Goal: Information Seeking & Learning: Learn about a topic

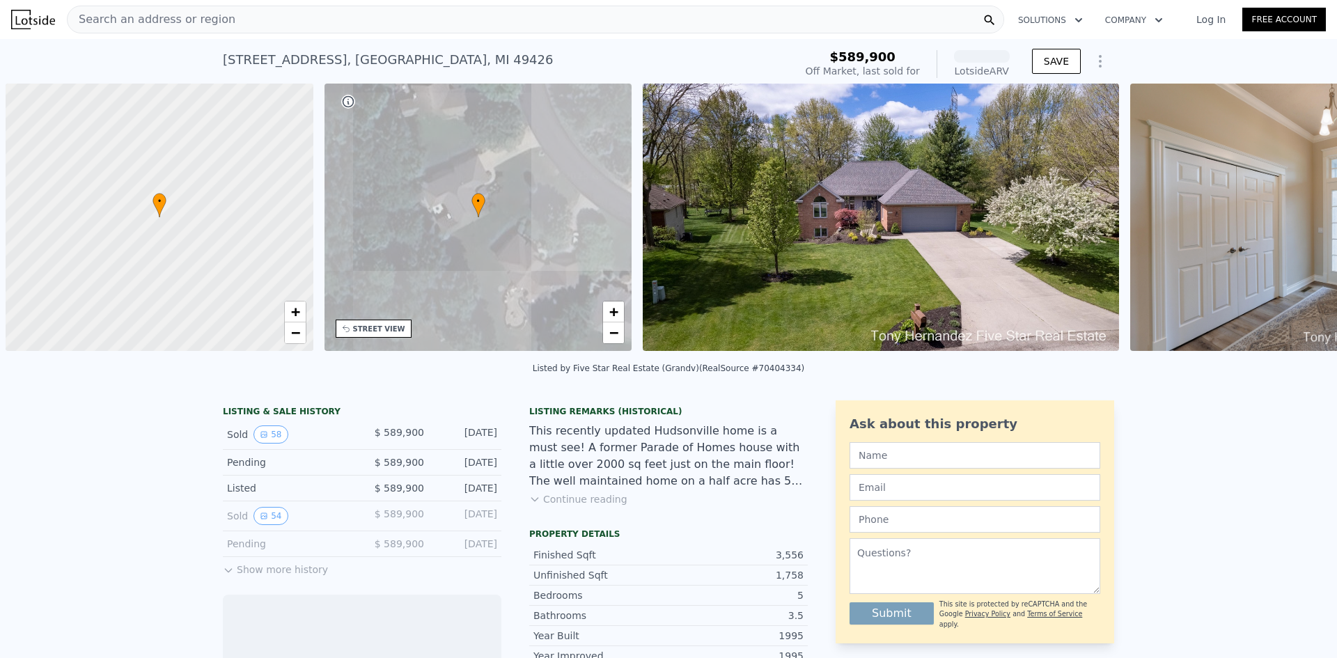
scroll to position [0, 6]
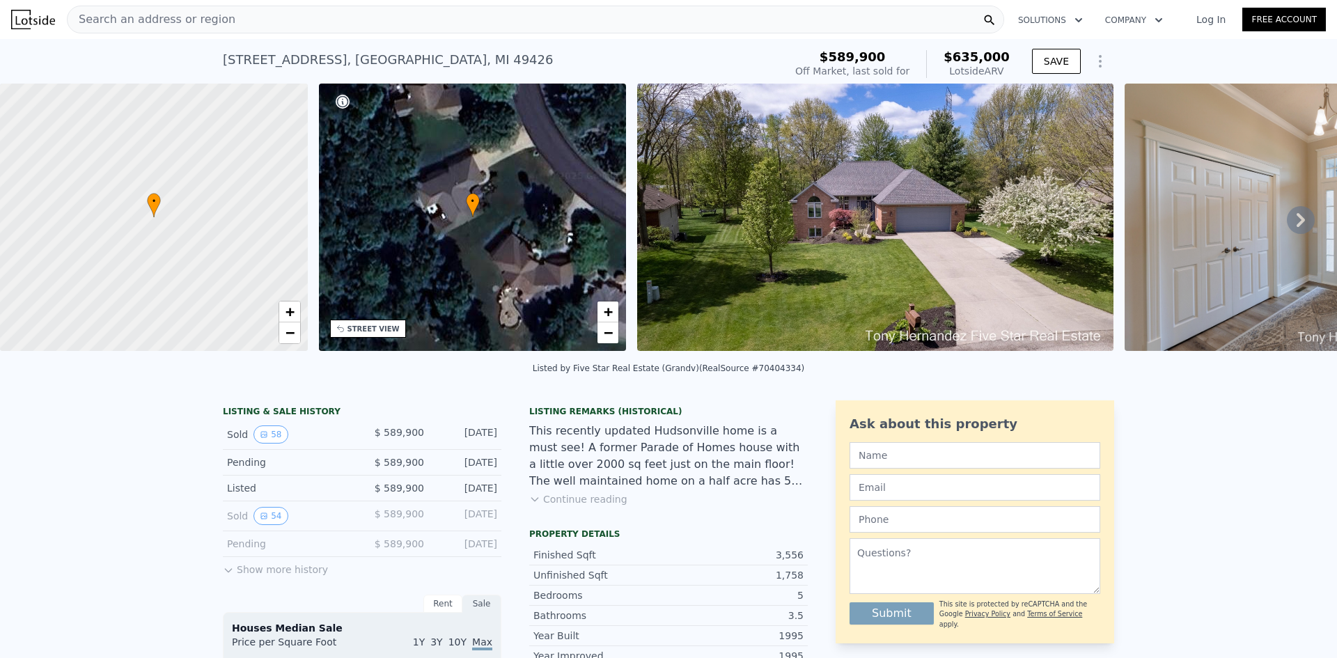
click at [1295, 219] on icon at bounding box center [1301, 220] width 28 height 28
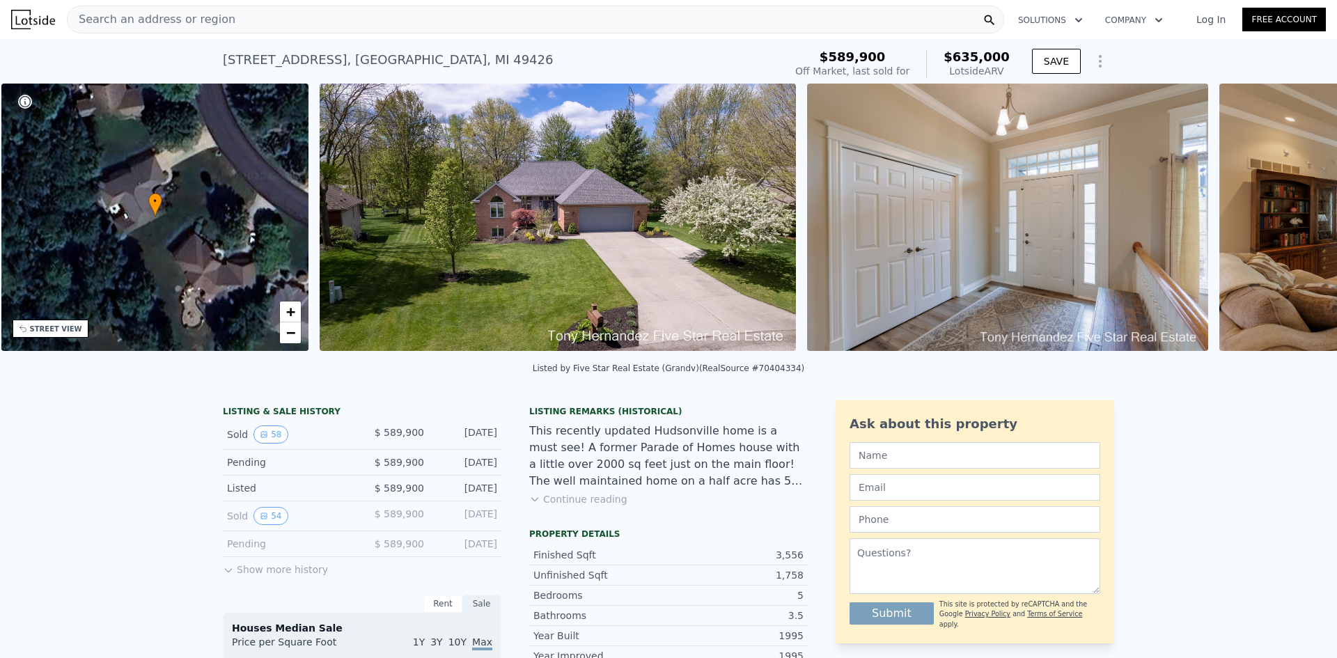
scroll to position [0, 325]
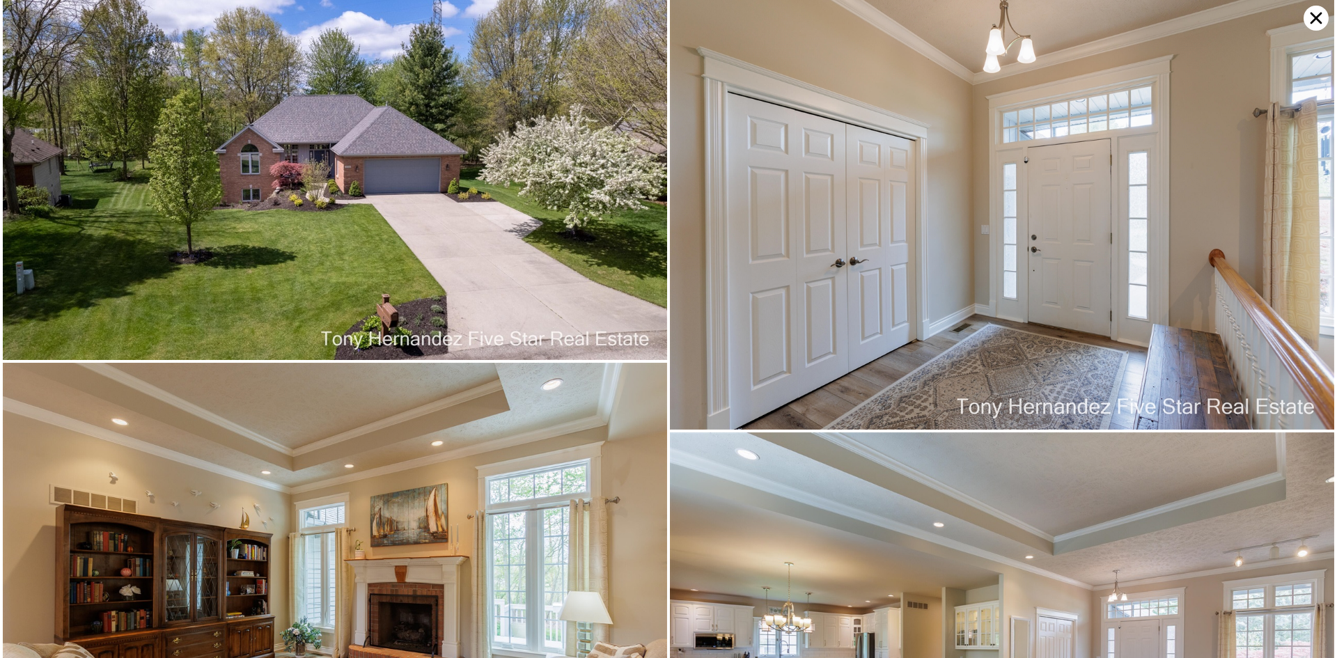
scroll to position [0, 0]
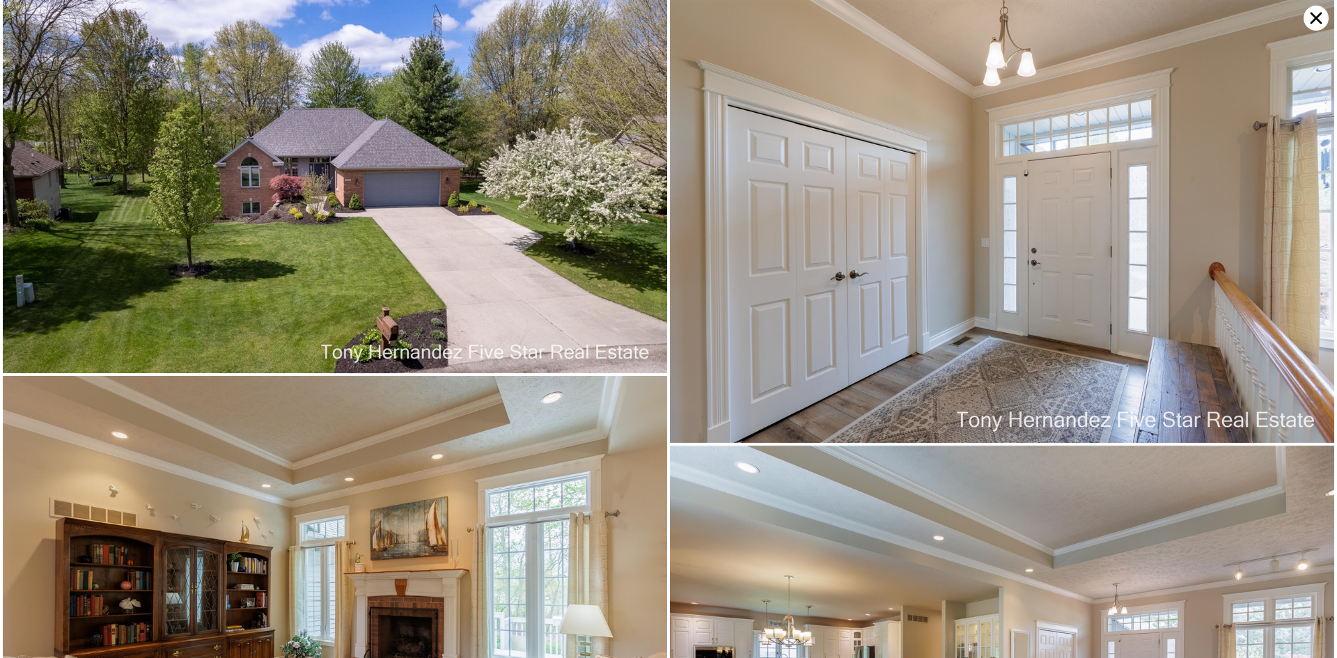
click at [1311, 15] on icon at bounding box center [1316, 18] width 25 height 25
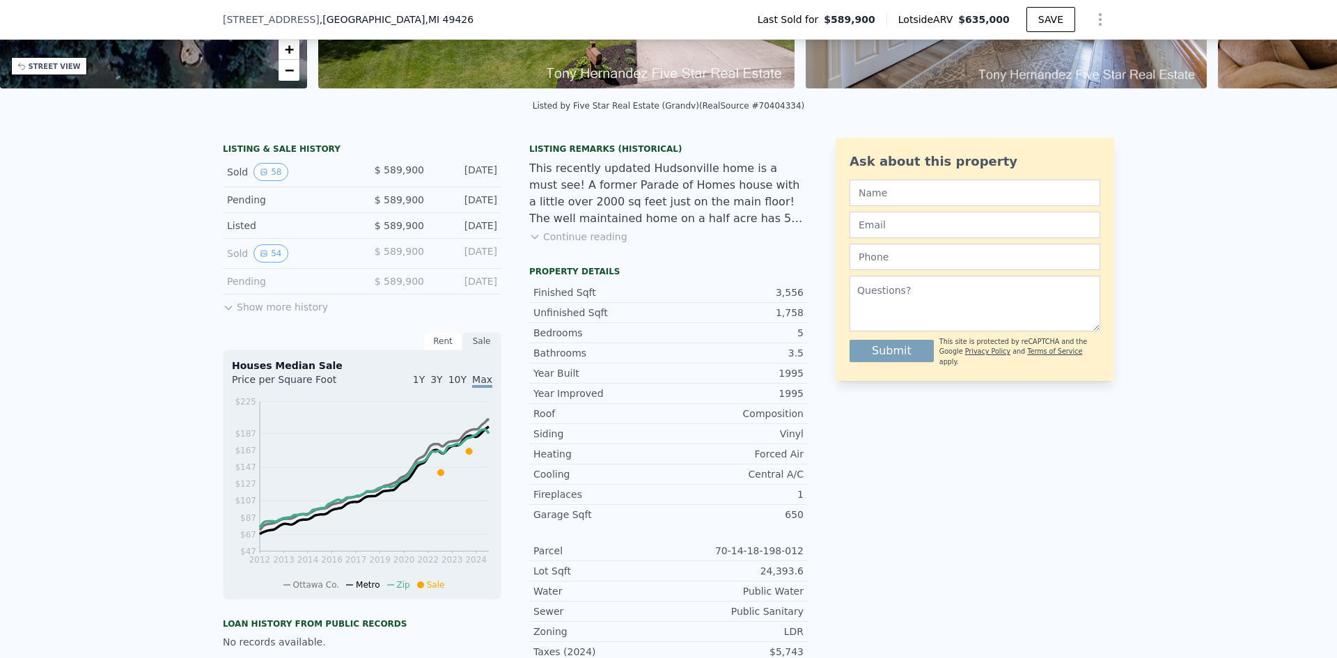
scroll to position [204, 0]
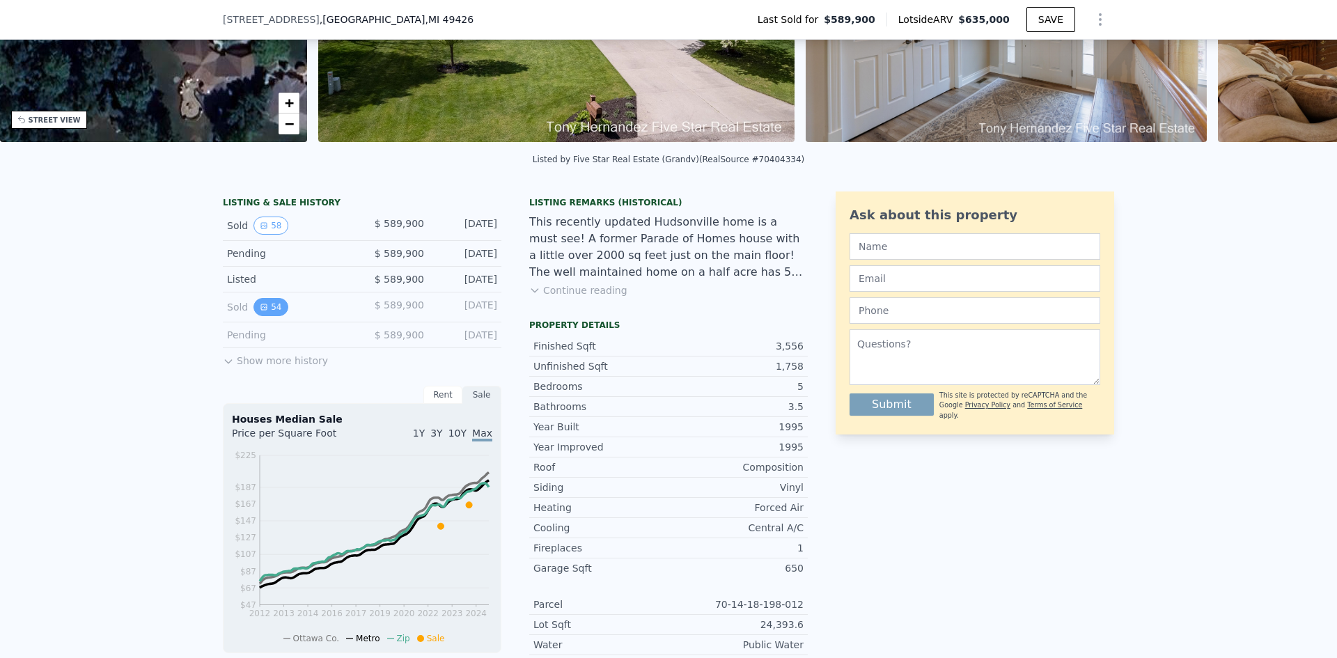
click at [256, 316] on button "54" at bounding box center [271, 307] width 34 height 18
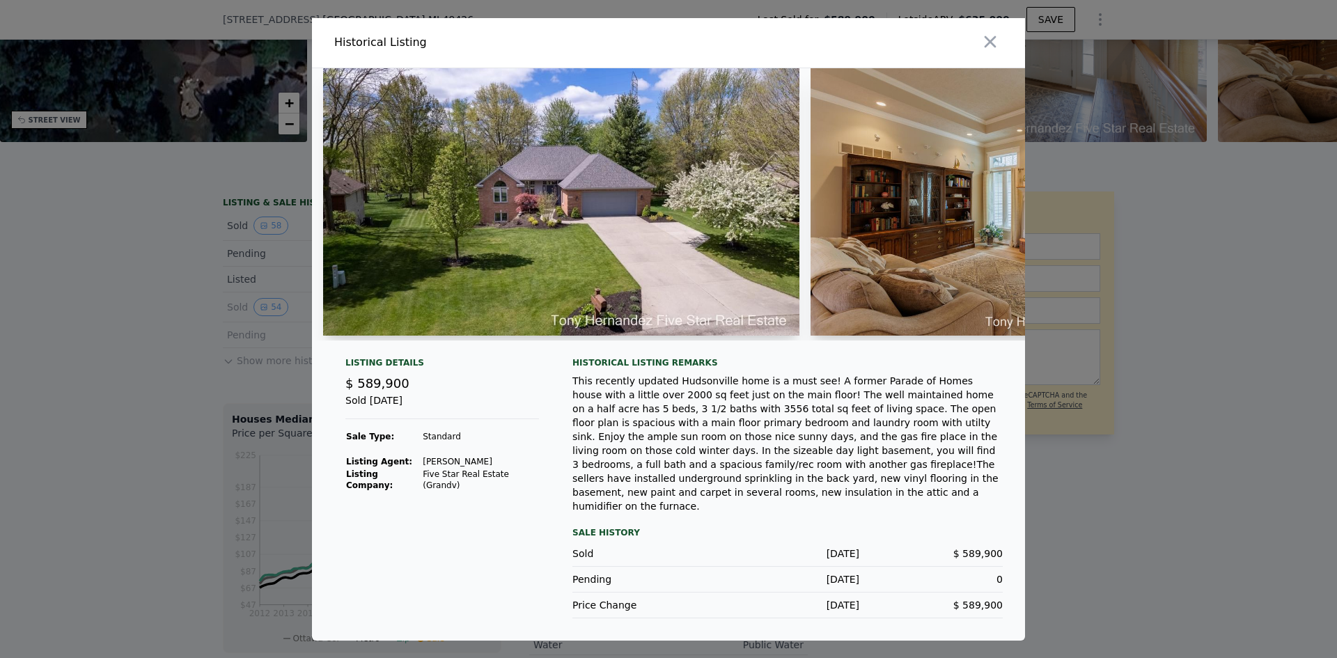
click at [683, 210] on img at bounding box center [561, 201] width 476 height 267
click at [852, 228] on img at bounding box center [1011, 201] width 401 height 267
click at [986, 45] on icon "button" at bounding box center [991, 42] width 20 height 20
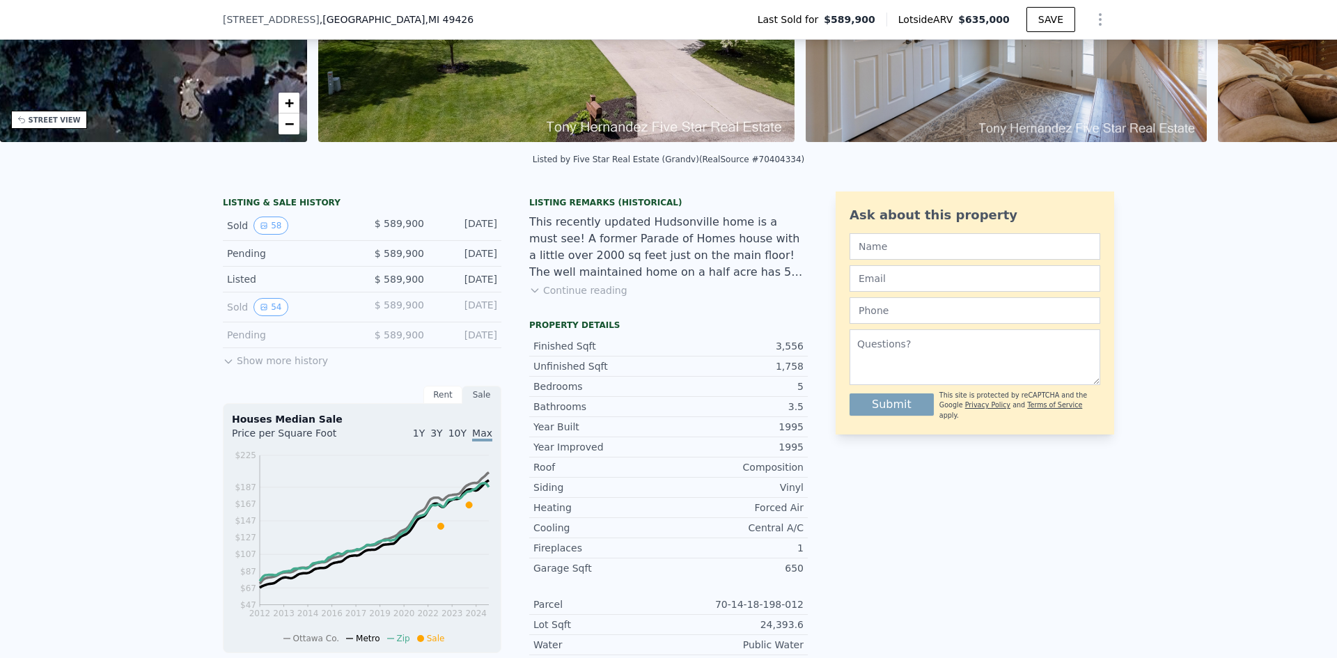
click at [243, 368] on button "Show more history" at bounding box center [275, 358] width 105 height 20
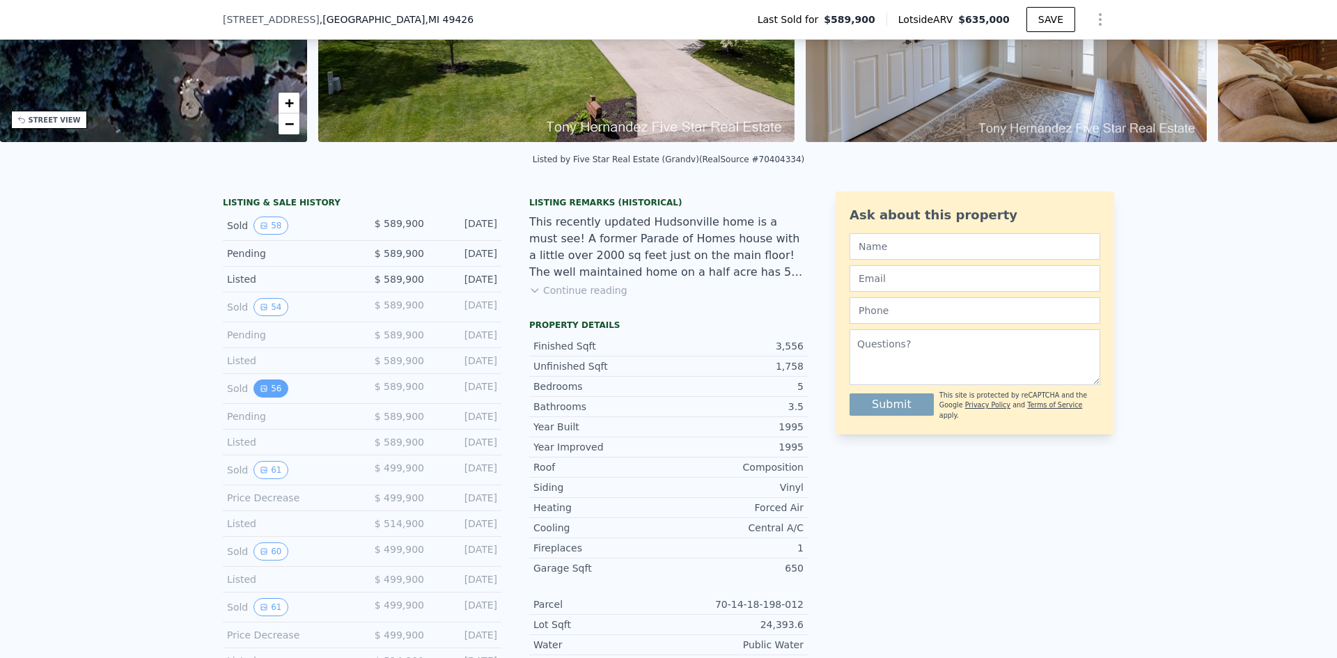
click at [254, 398] on button "56" at bounding box center [271, 389] width 34 height 18
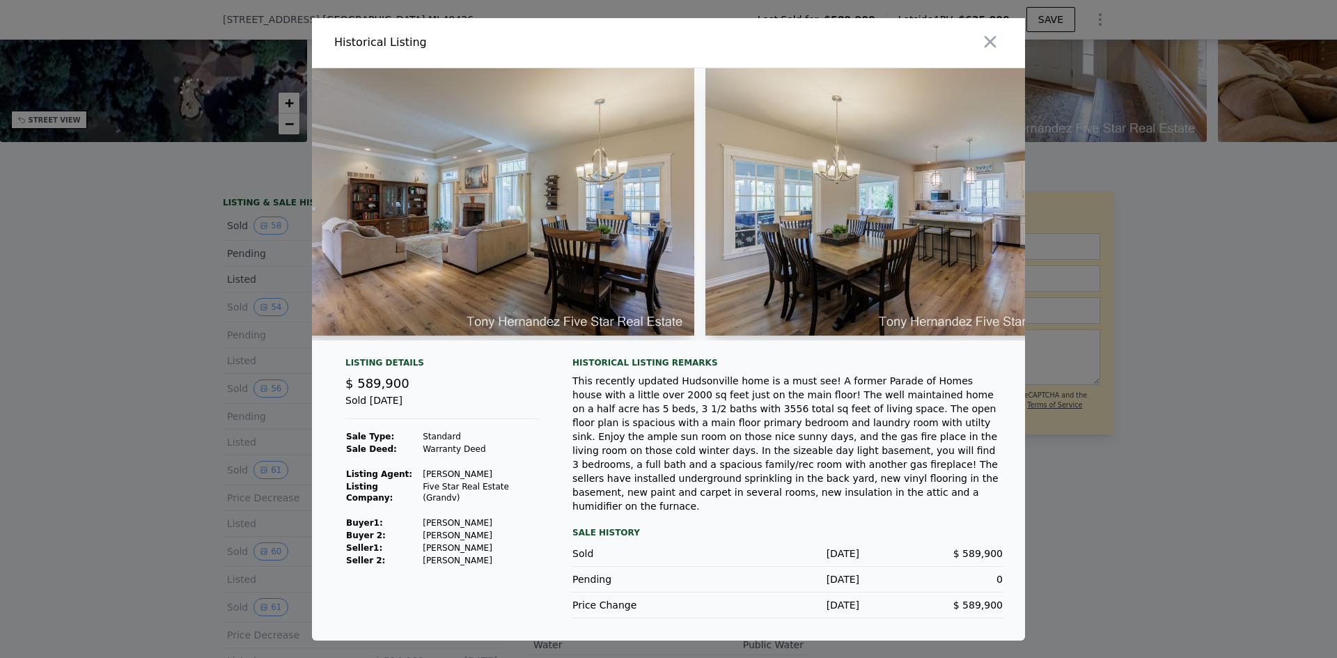
scroll to position [0, 2605]
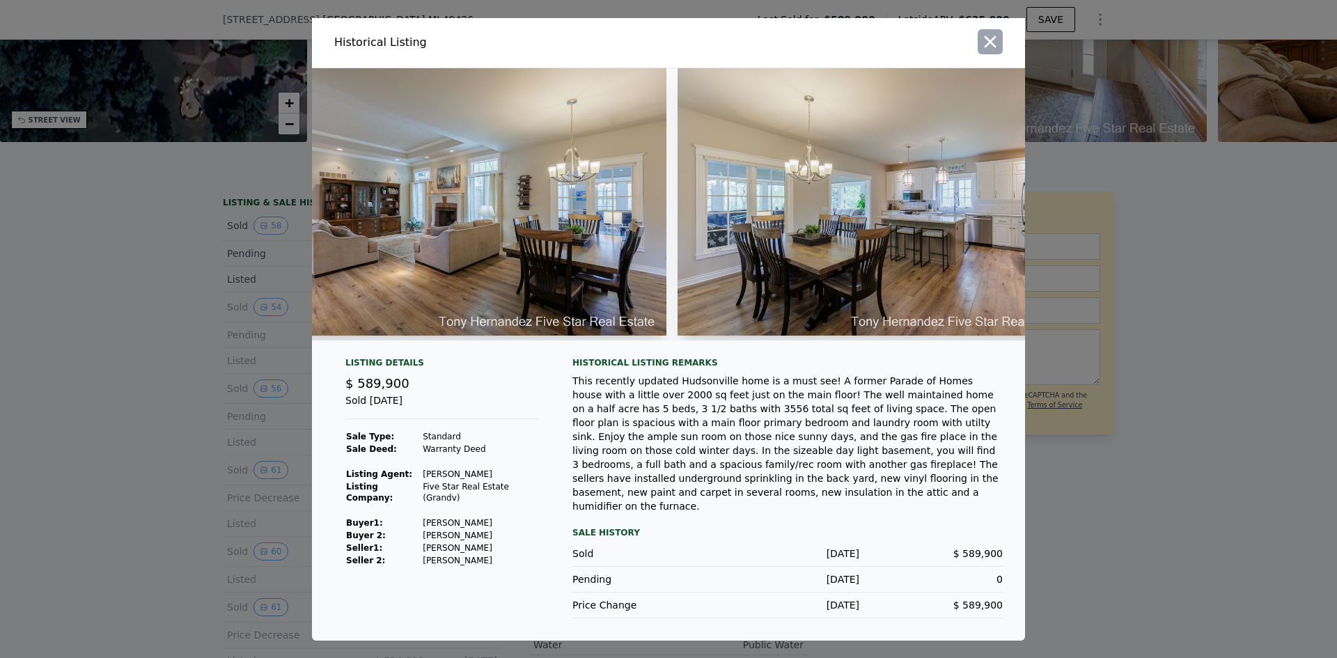
click at [995, 51] on icon "button" at bounding box center [991, 42] width 20 height 20
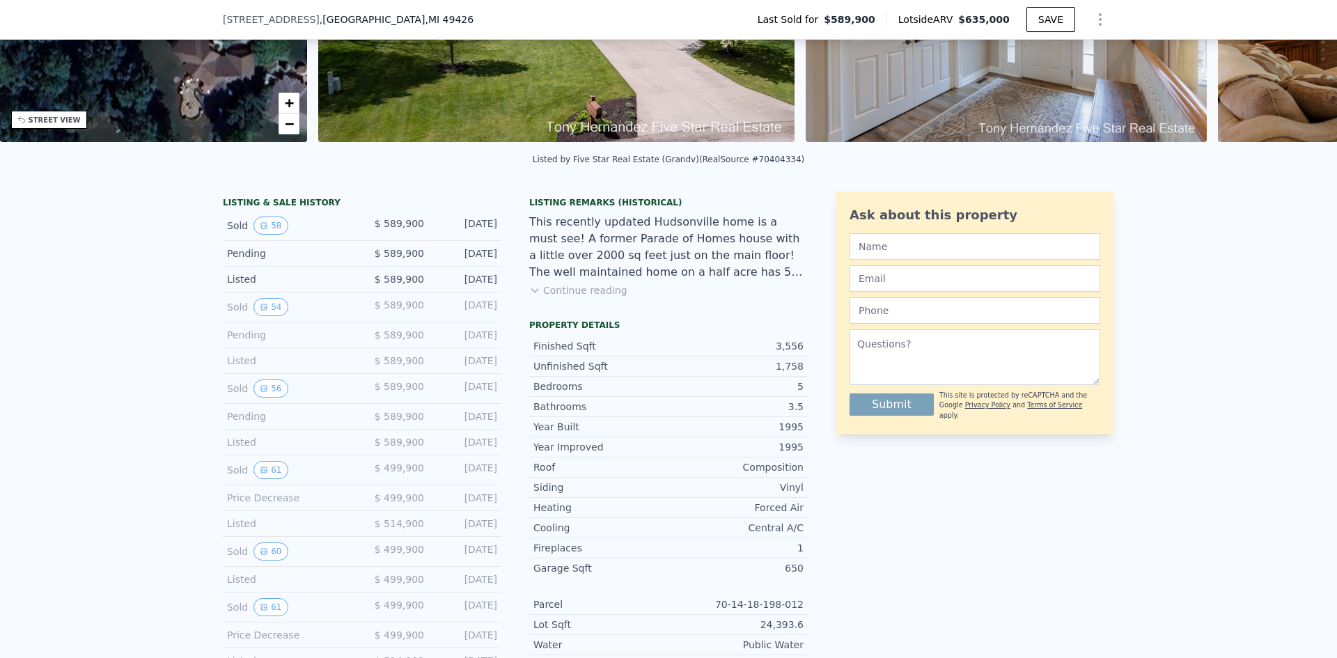
click at [271, 485] on div "Sold 61 $ 499,900 [DATE]" at bounding box center [362, 470] width 279 height 30
click at [267, 485] on div "Sold 61 $ 499,900 [DATE]" at bounding box center [362, 470] width 279 height 30
click at [267, 478] on button "61" at bounding box center [271, 470] width 34 height 18
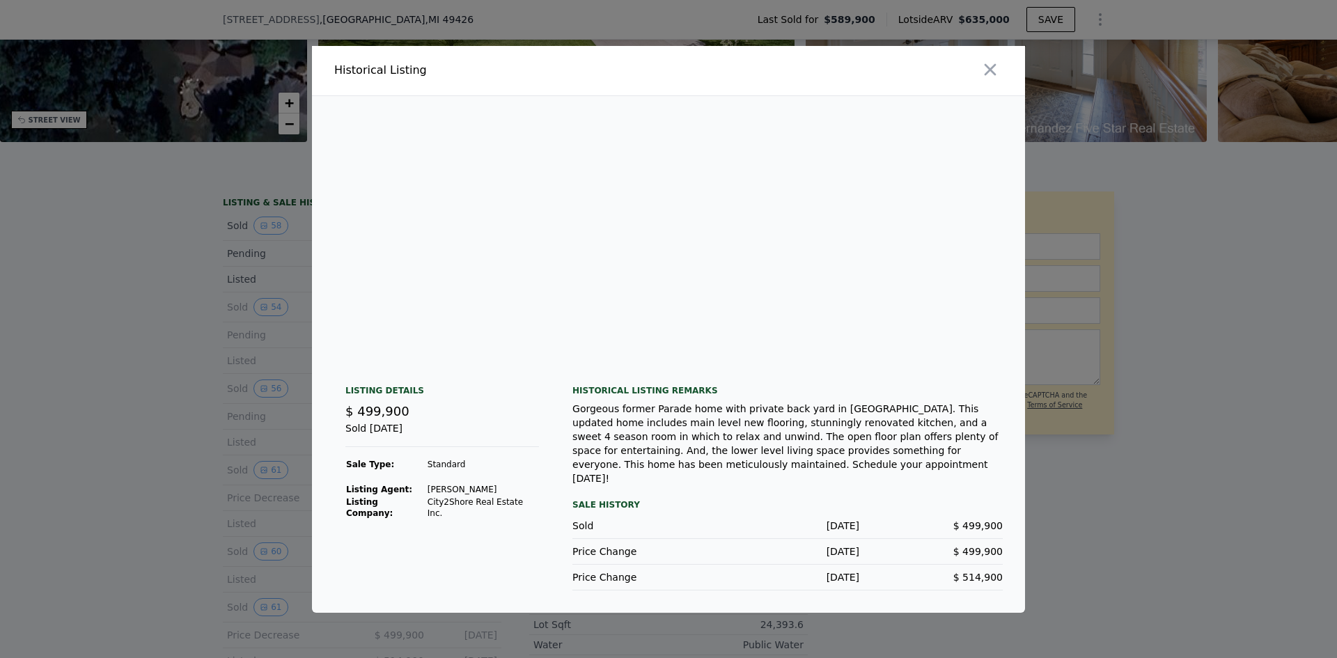
scroll to position [0, 18276]
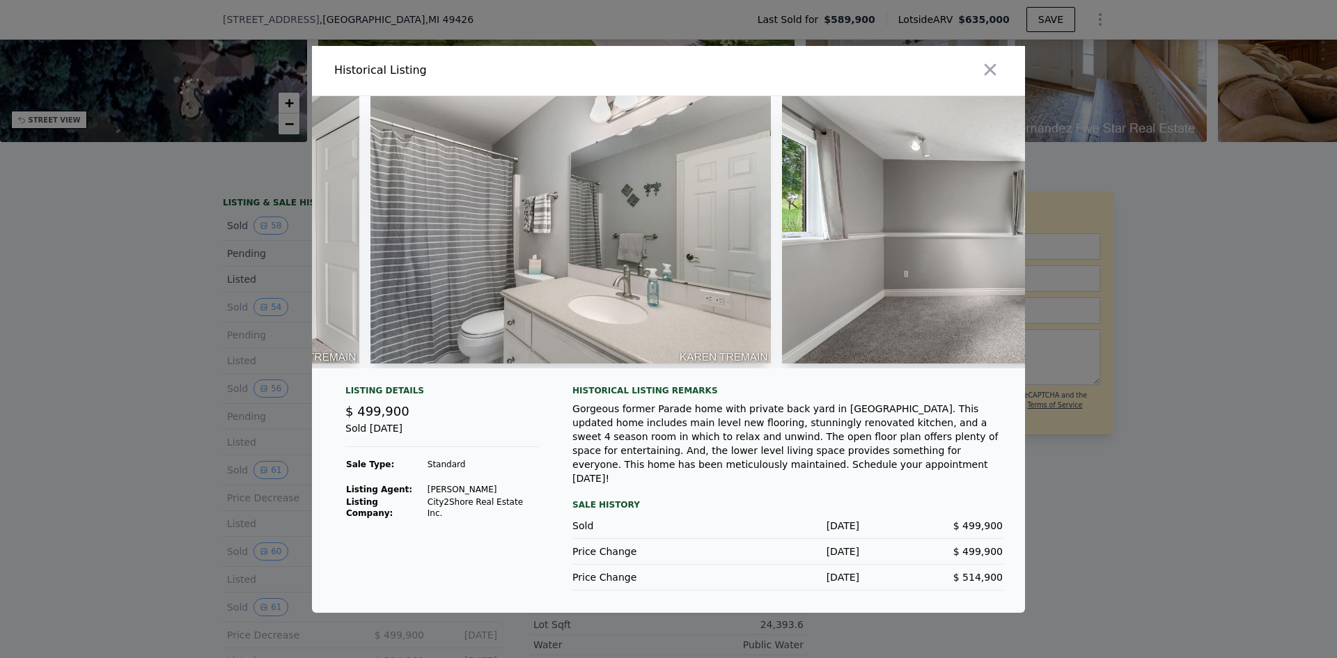
click at [551, 221] on img at bounding box center [571, 229] width 401 height 267
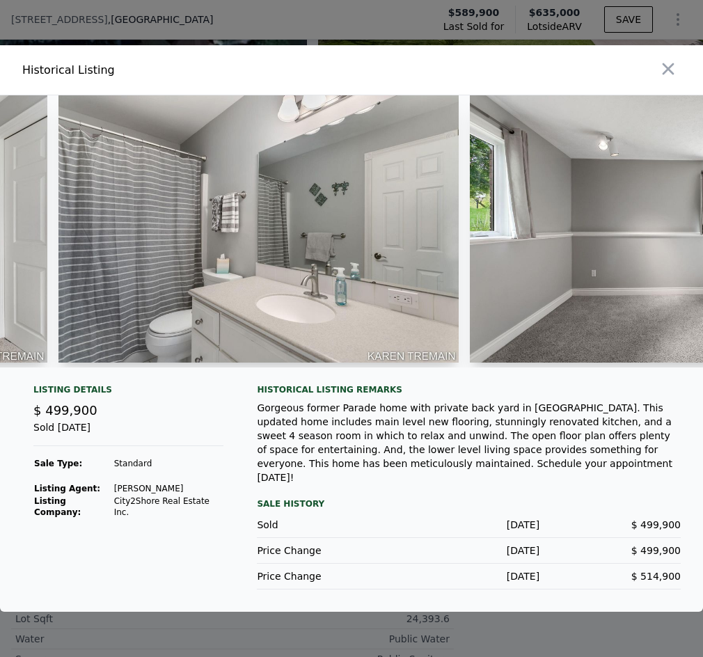
click at [623, 594] on div "Listing Details $ 499,900 Sold [DATE] Sale Type: Standard Listing Agent: [PERSO…" at bounding box center [351, 498] width 703 height 228
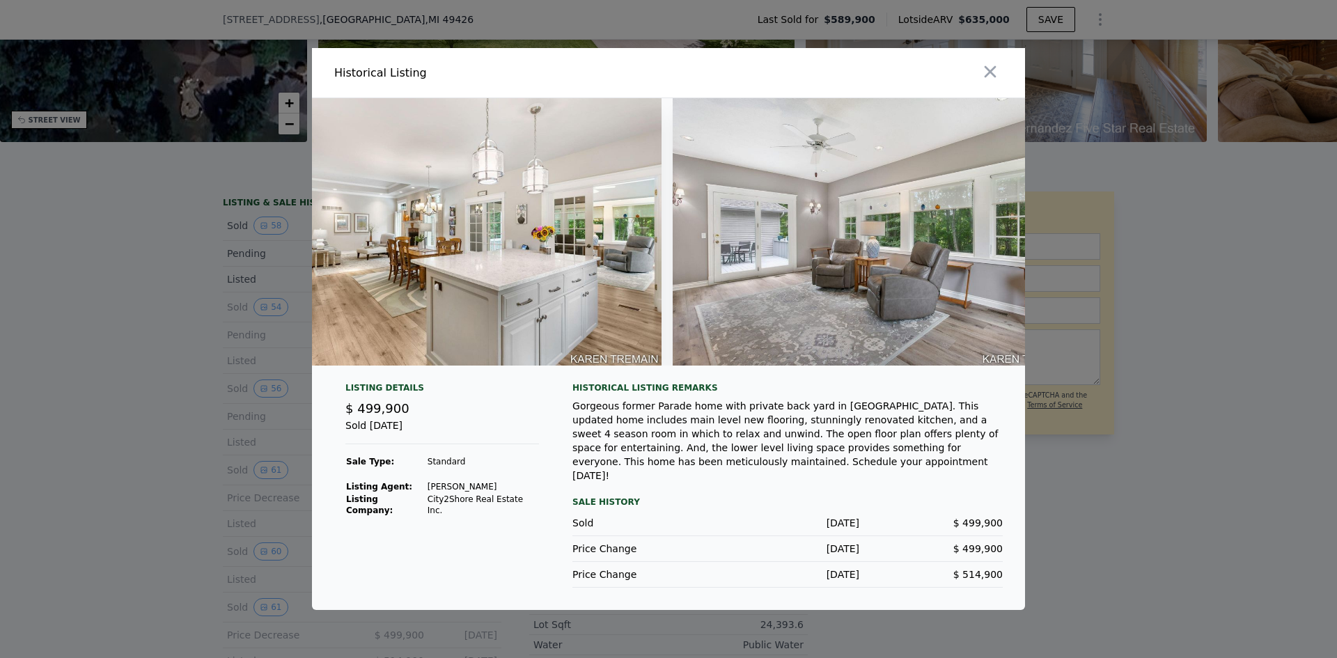
scroll to position [0, 6336]
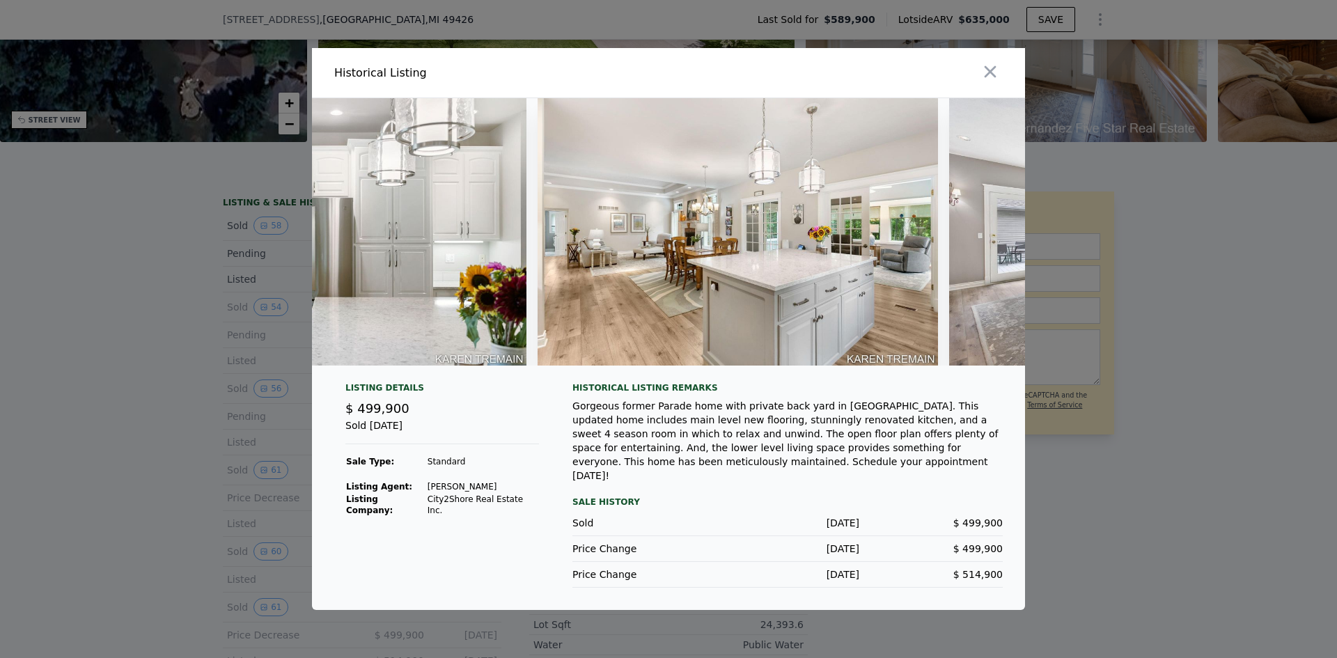
click at [599, 317] on img at bounding box center [738, 231] width 401 height 267
click at [623, 258] on img at bounding box center [738, 231] width 401 height 267
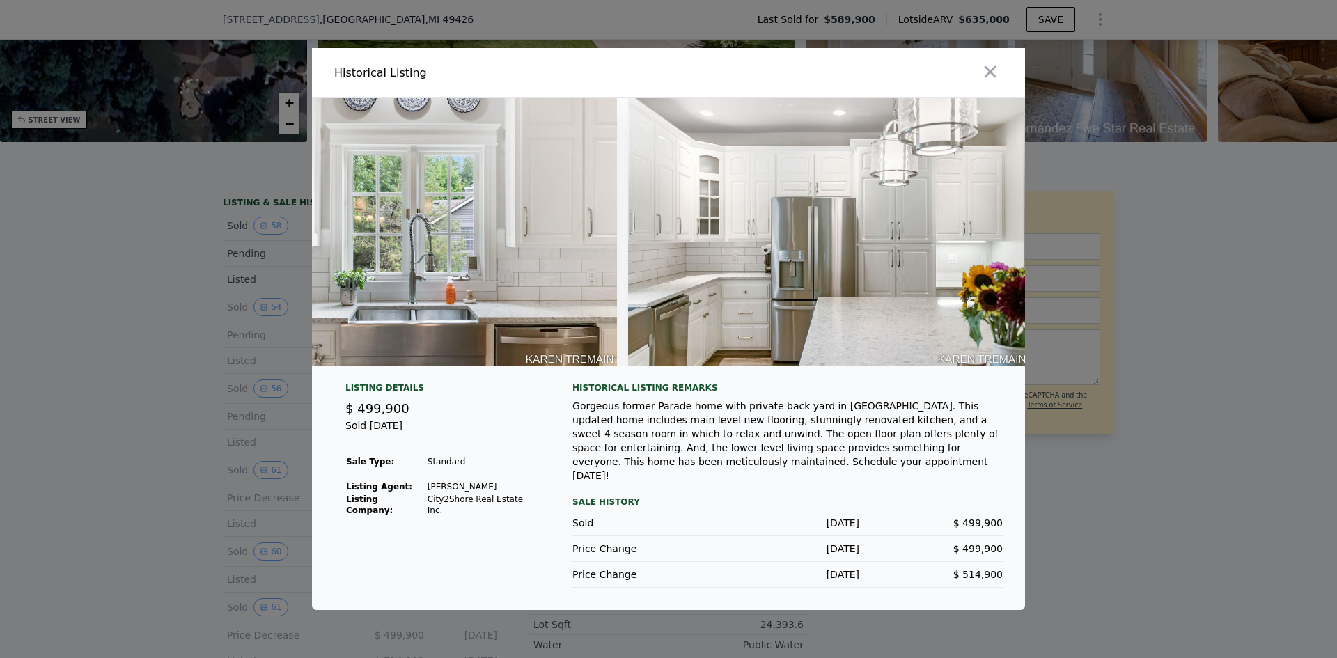
scroll to position [0, 5657]
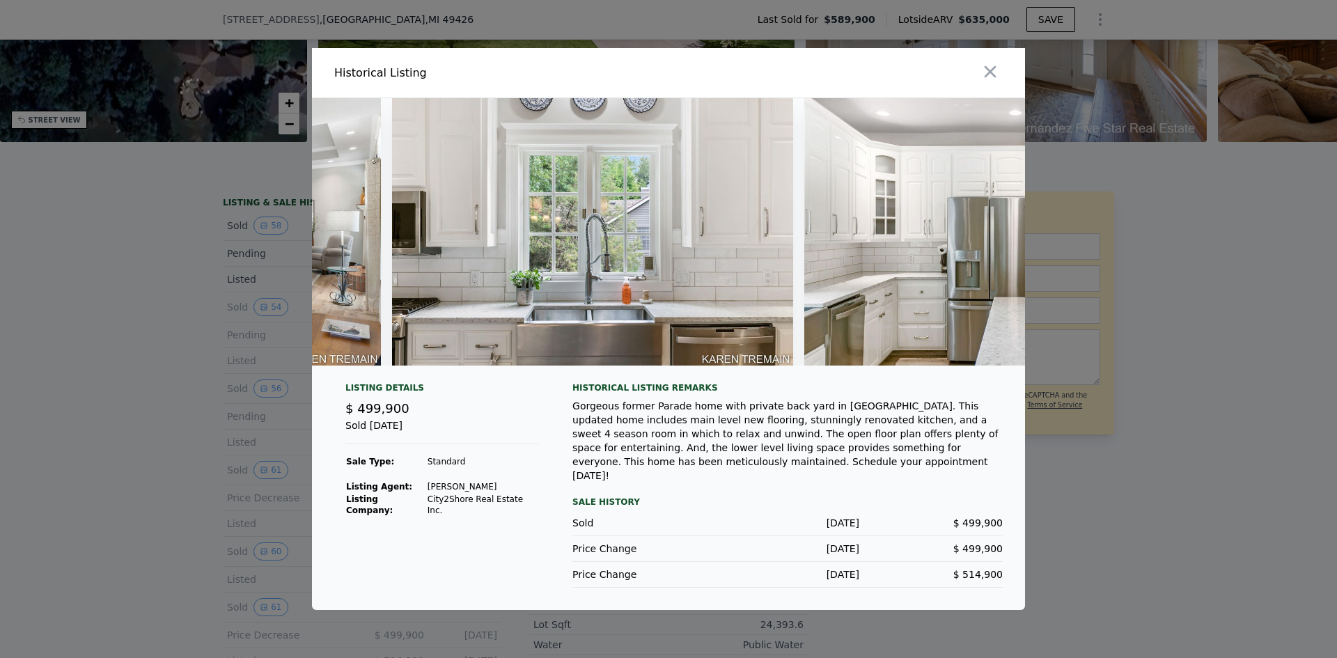
click at [983, 91] on div at bounding box center [849, 72] width 351 height 49
click at [988, 77] on icon "button" at bounding box center [991, 72] width 20 height 20
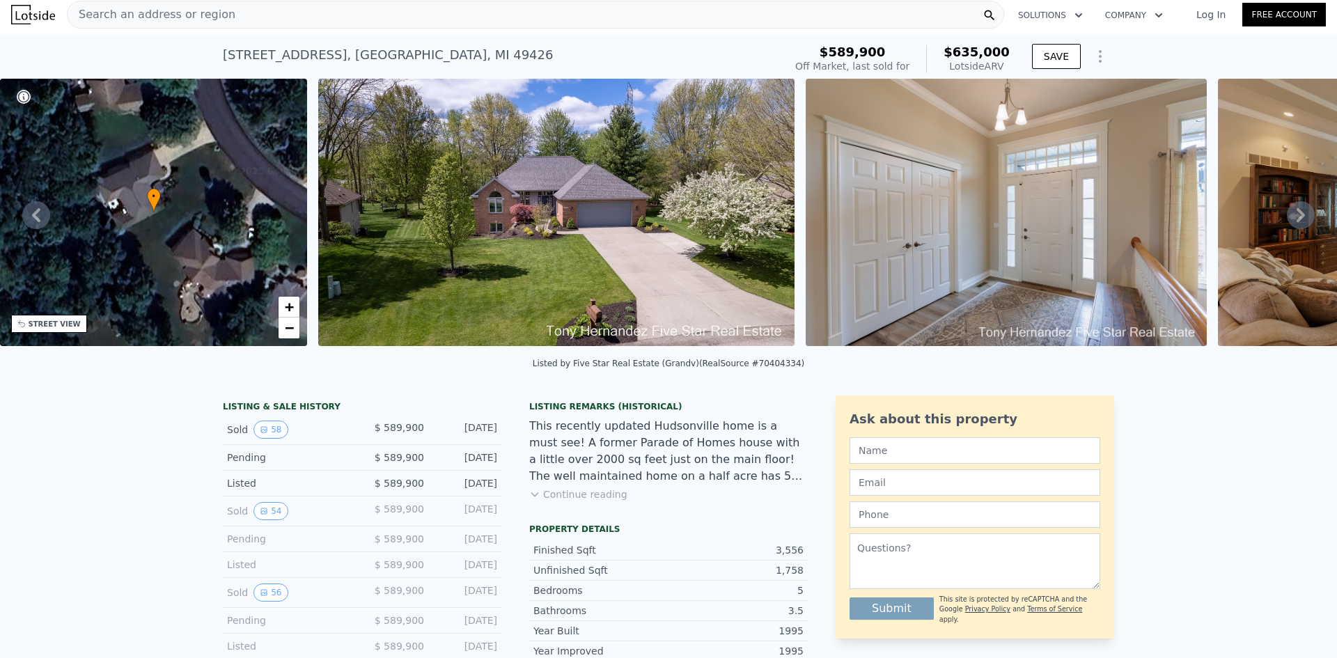
scroll to position [0, 0]
